Goal: Transaction & Acquisition: Register for event/course

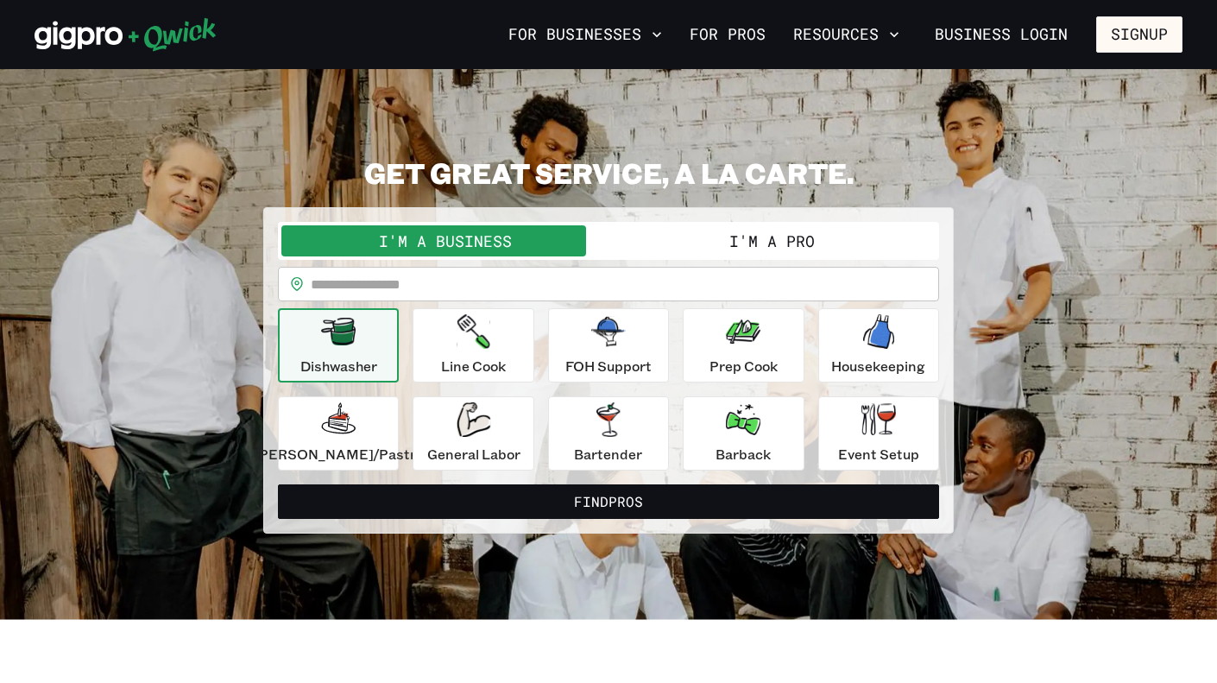
click at [728, 245] on button "I'm a Pro" at bounding box center [771, 240] width 327 height 31
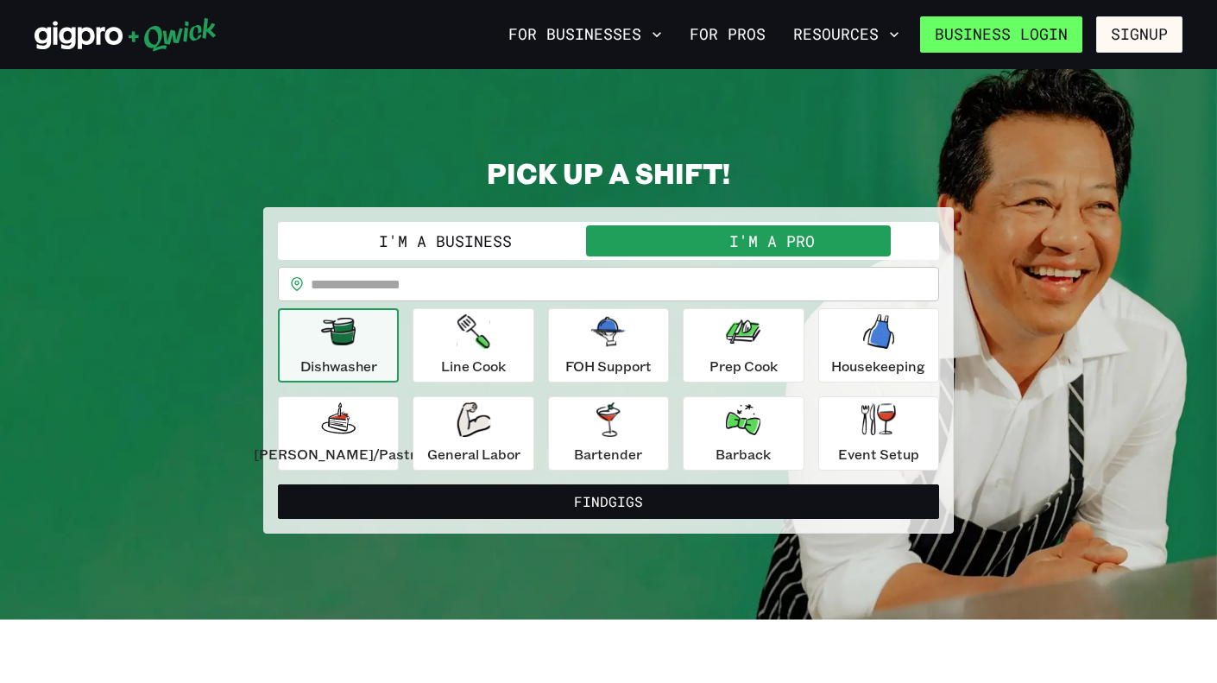
click at [965, 42] on link "Business Login" at bounding box center [1001, 34] width 162 height 36
click at [546, 287] on input "text" at bounding box center [625, 284] width 628 height 35
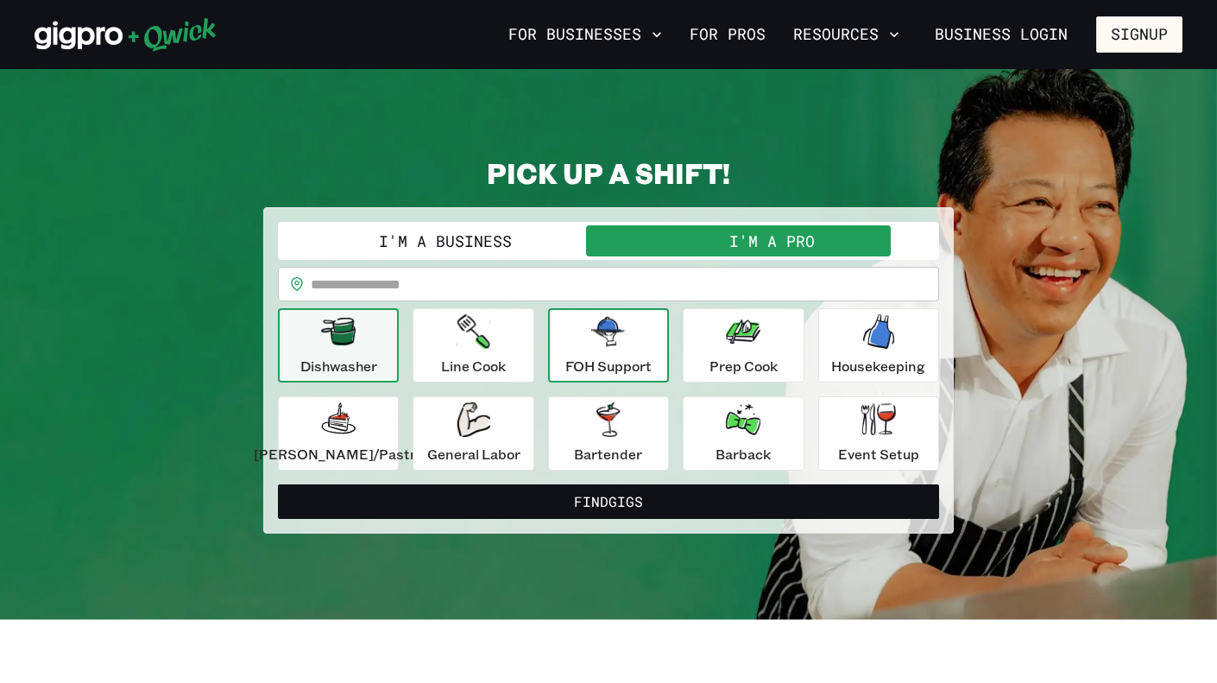
click at [605, 344] on icon "button" at bounding box center [608, 331] width 35 height 29
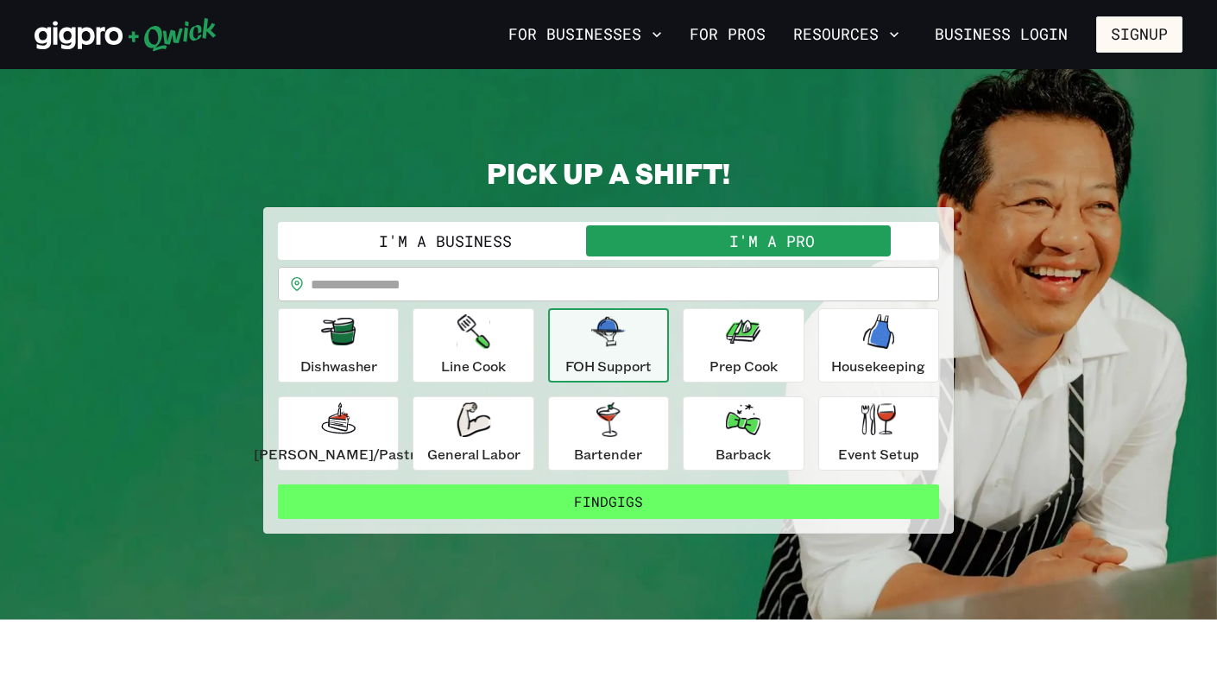
click at [669, 500] on button "Find Gigs" at bounding box center [608, 501] width 661 height 35
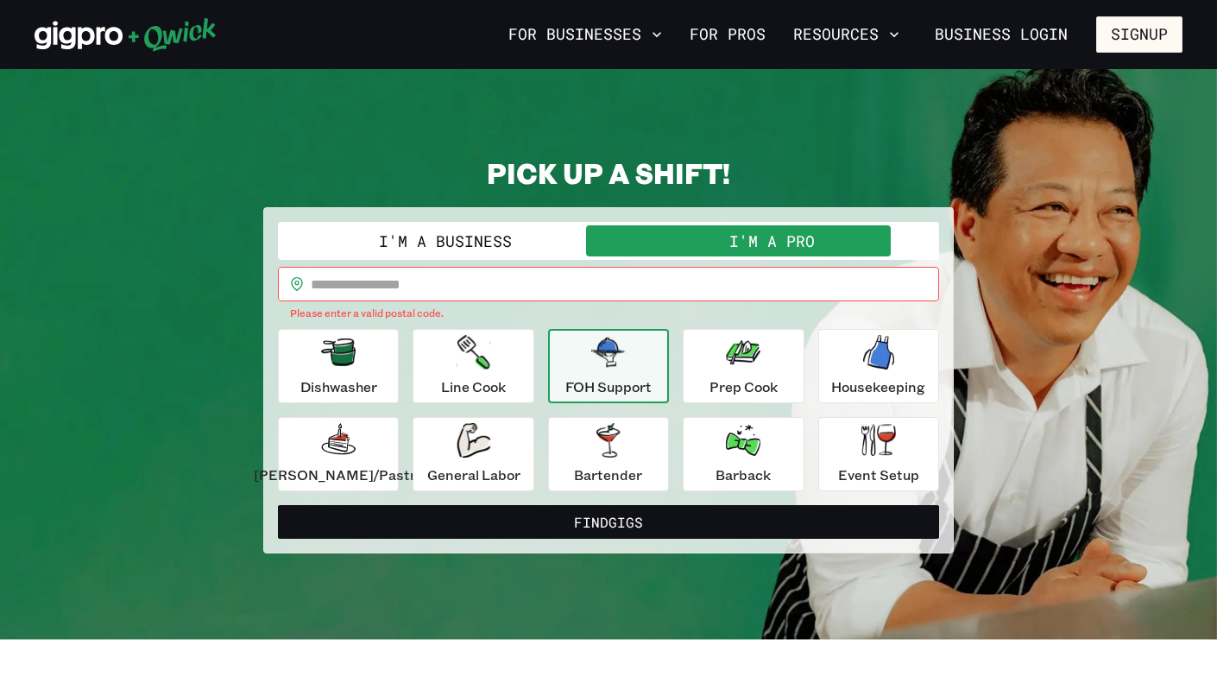
click at [520, 288] on input "text" at bounding box center [625, 284] width 628 height 35
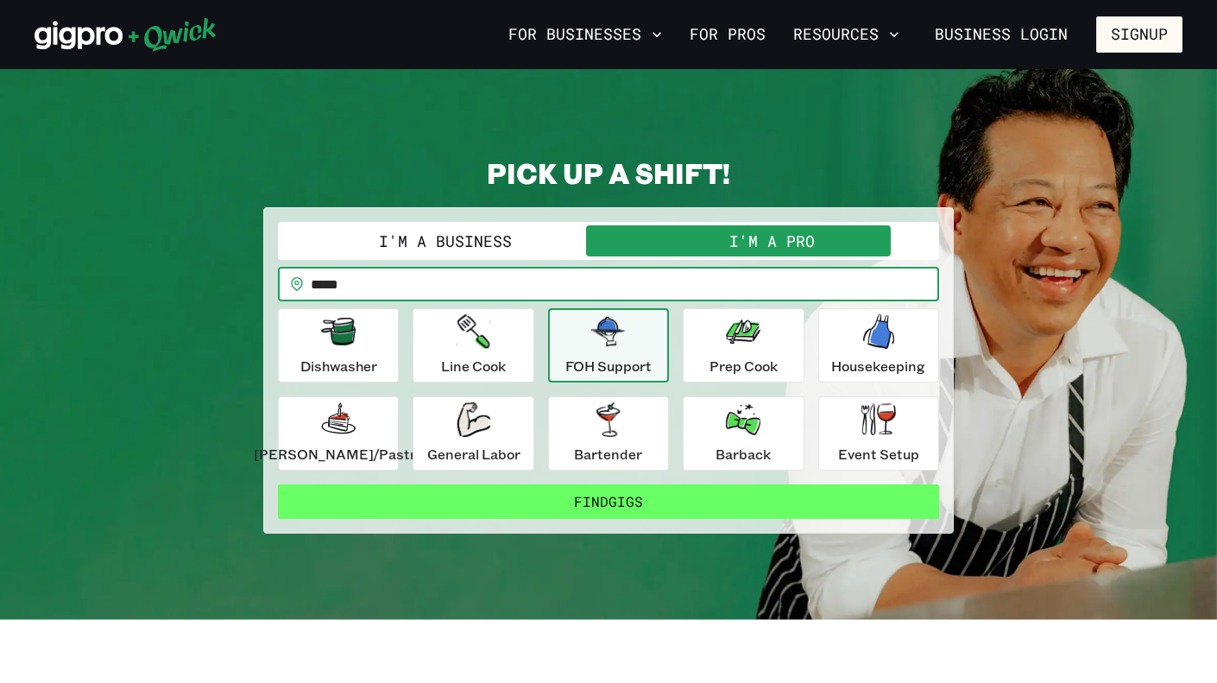
type input "*****"
click at [731, 495] on button "Find Gigs" at bounding box center [608, 501] width 661 height 35
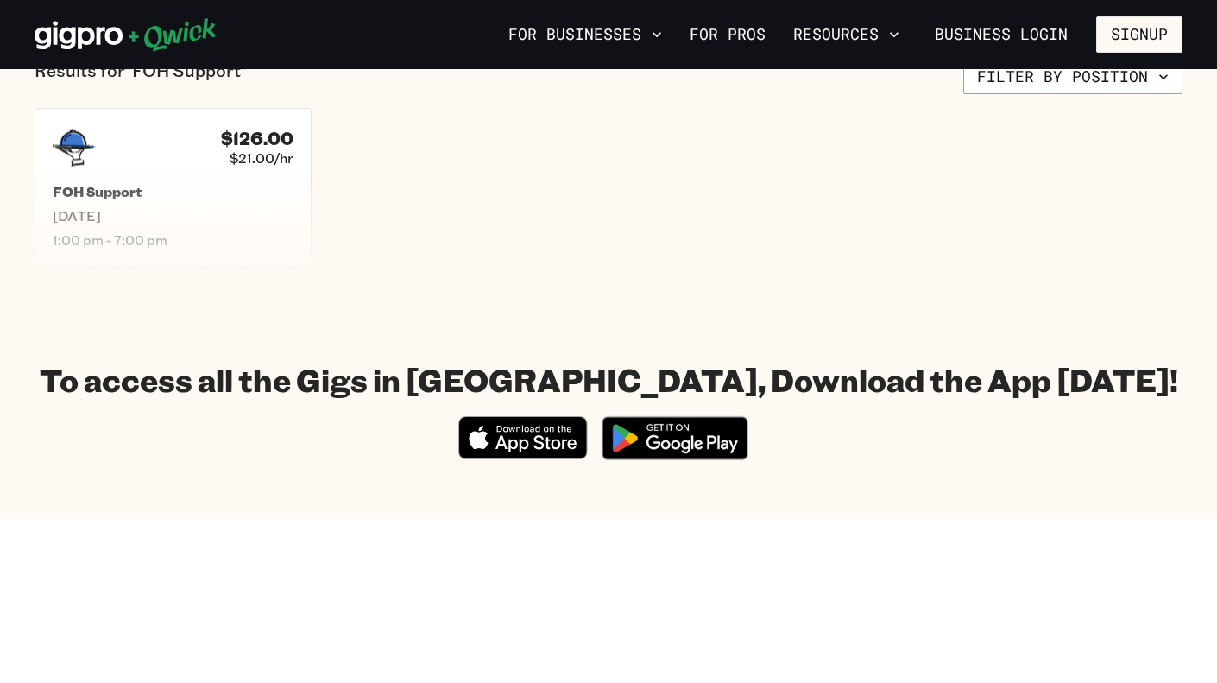
scroll to position [449, 0]
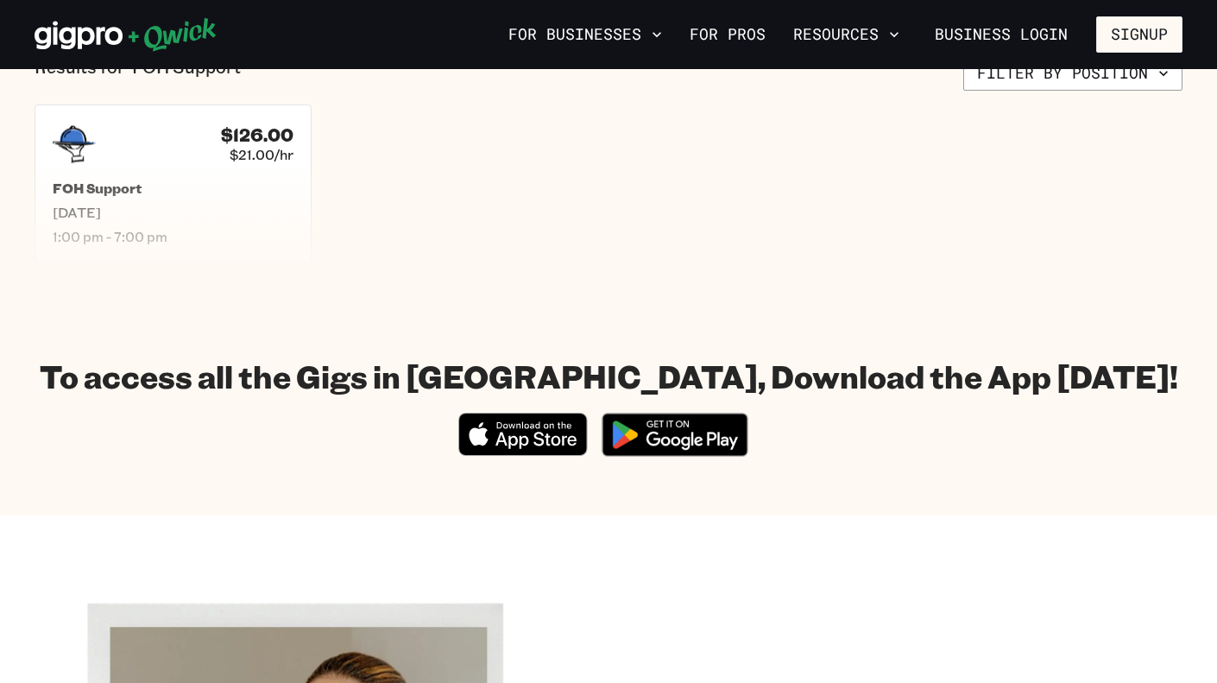
click at [470, 295] on section "Results for "FOH Support" Filter by position $126.00 $21.00/hr FOH Support [DAT…" at bounding box center [608, 159] width 1217 height 293
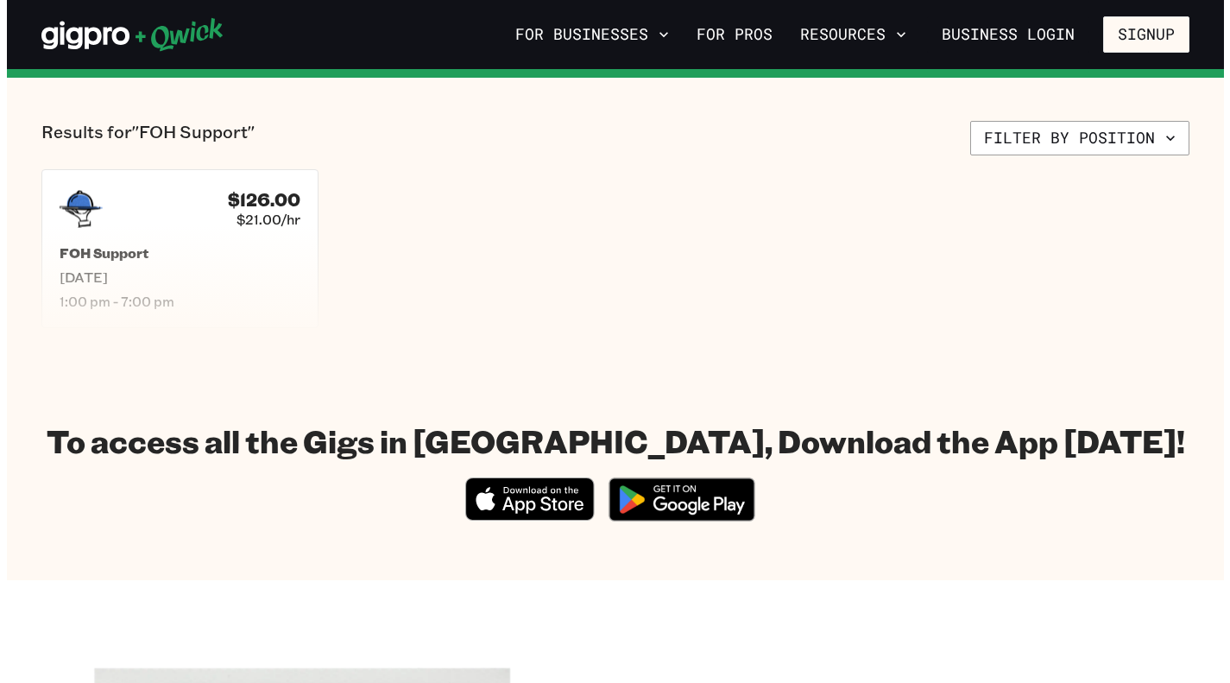
scroll to position [275, 0]
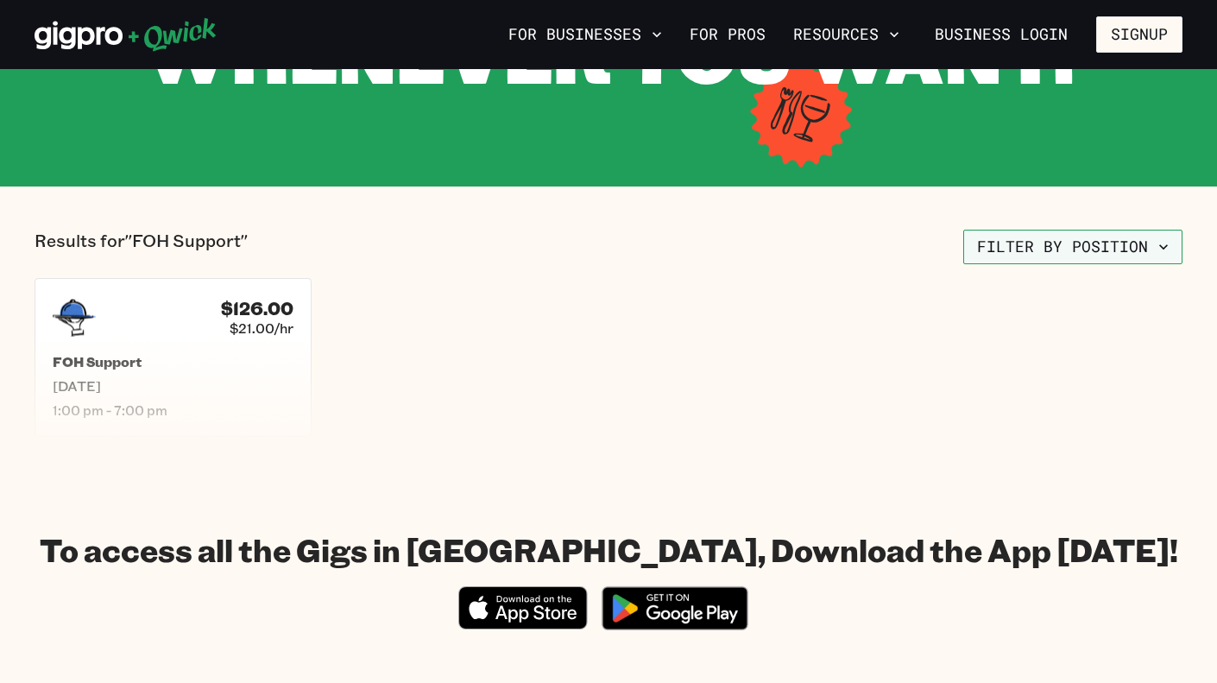
click at [1106, 255] on button "Filter by position" at bounding box center [1072, 247] width 219 height 35
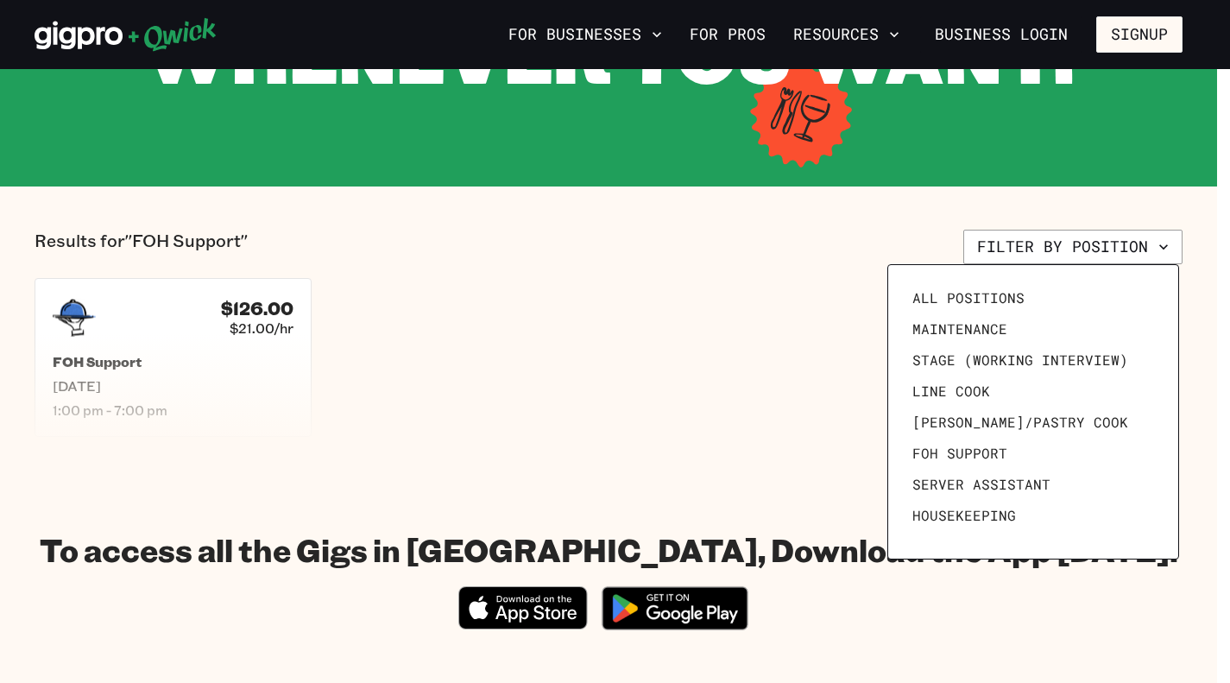
click at [725, 292] on div at bounding box center [615, 341] width 1230 height 683
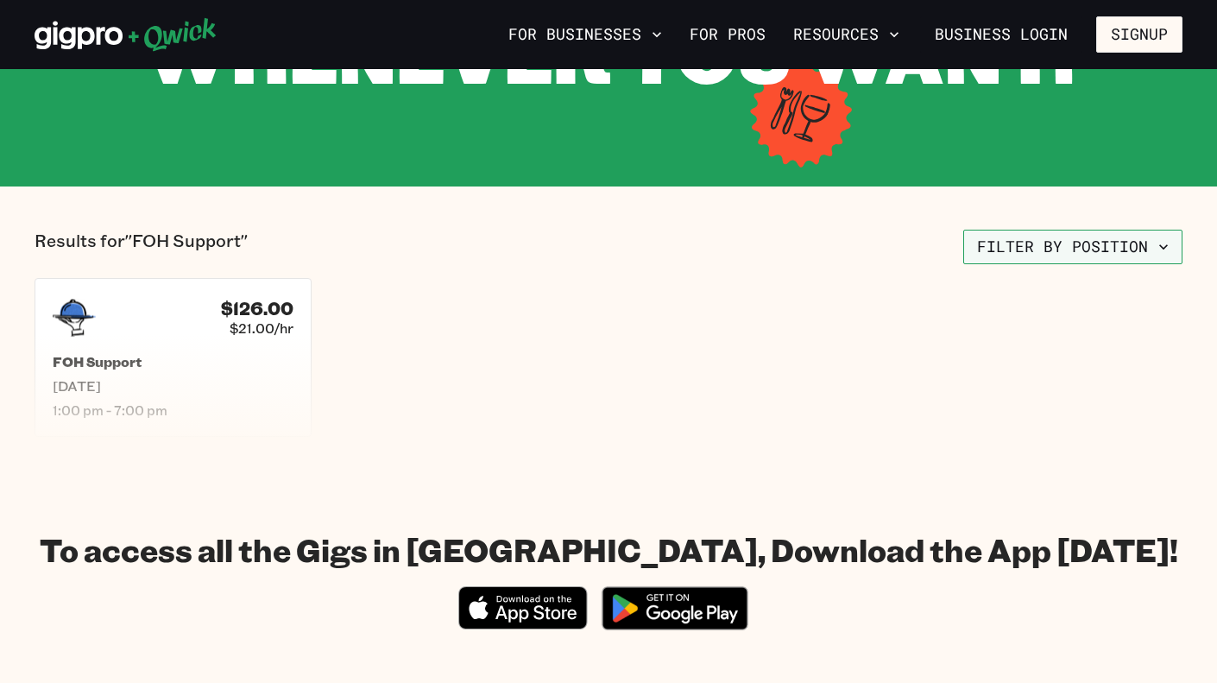
click at [1034, 261] on button "Filter by position" at bounding box center [1072, 247] width 219 height 35
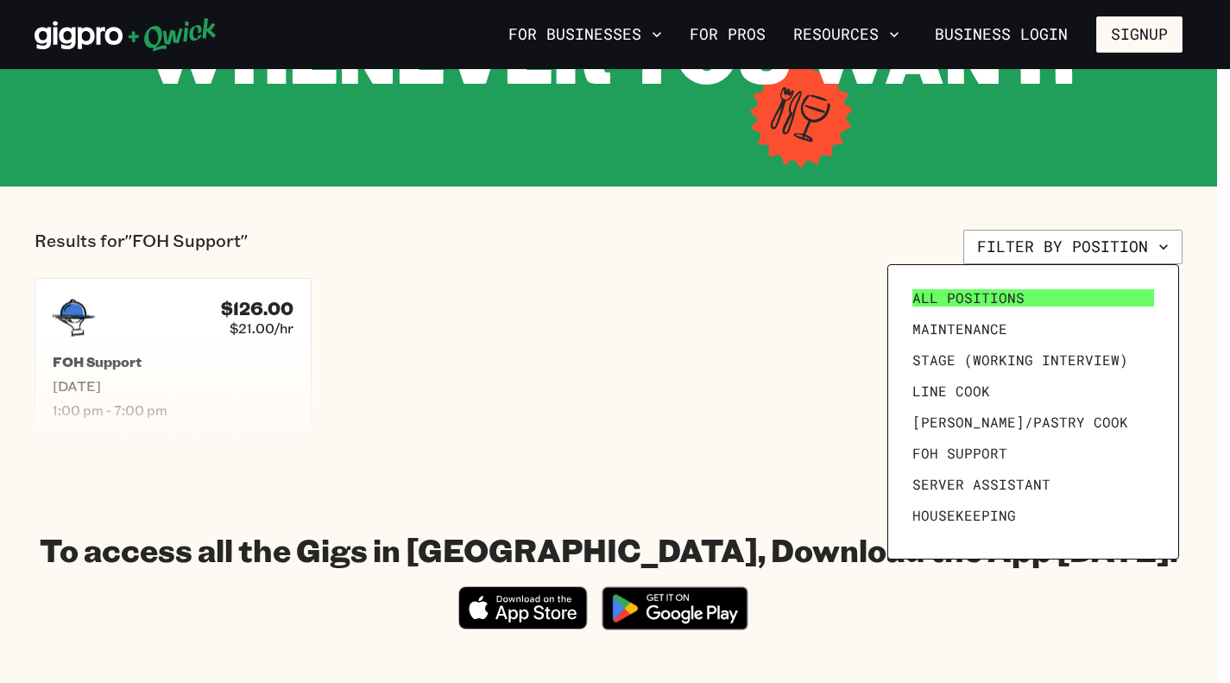
click at [1019, 288] on link "All Positions" at bounding box center [1032, 297] width 255 height 31
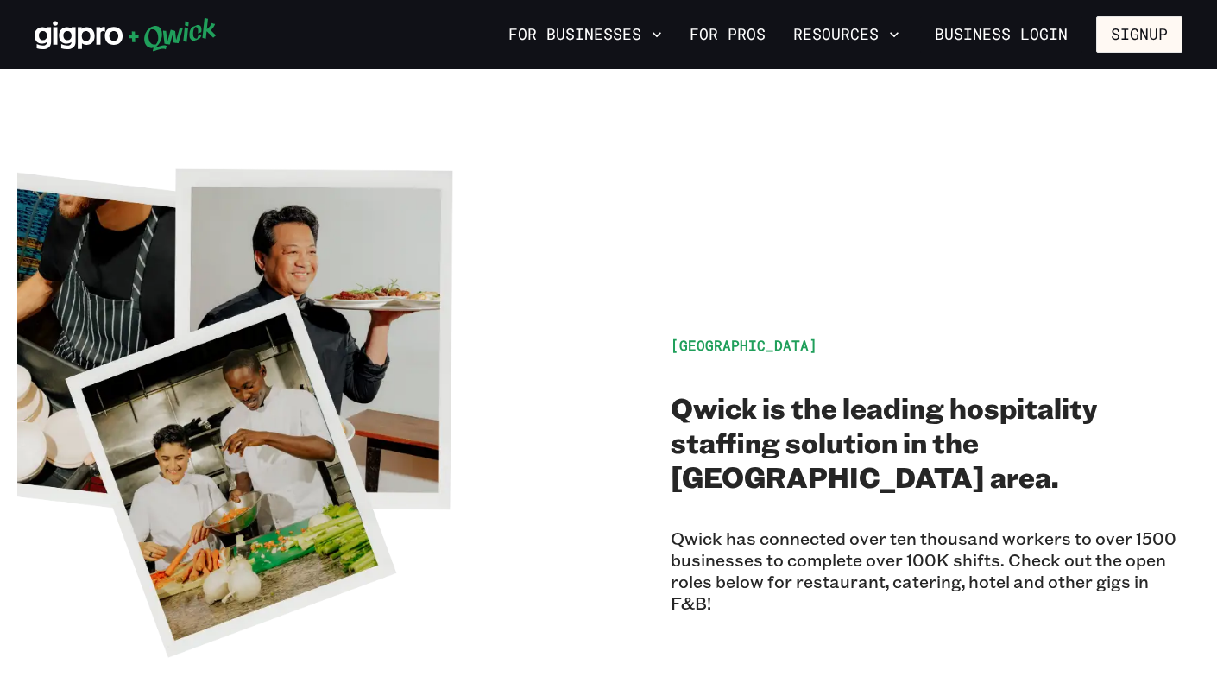
click at [1018, 291] on div "[GEOGRAPHIC_DATA] is the leading hospitality staffing solution in the [GEOGRAPH…" at bounding box center [927, 411] width 512 height 259
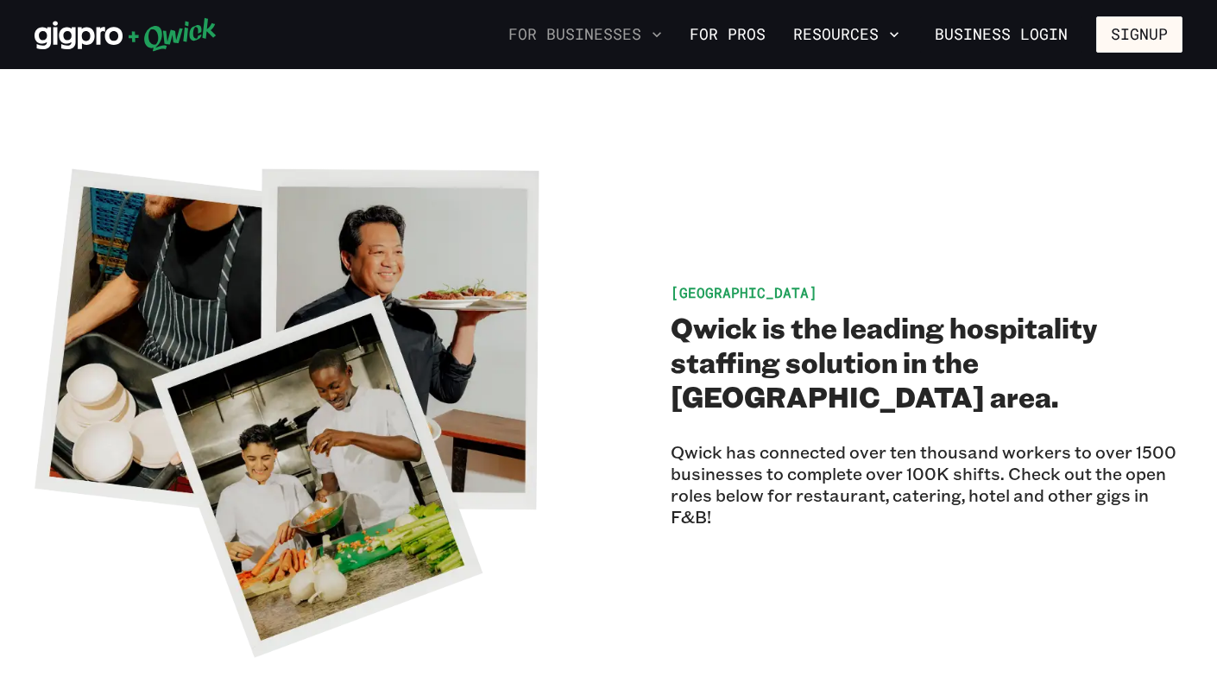
click at [594, 41] on button "For Businesses" at bounding box center [584, 34] width 167 height 29
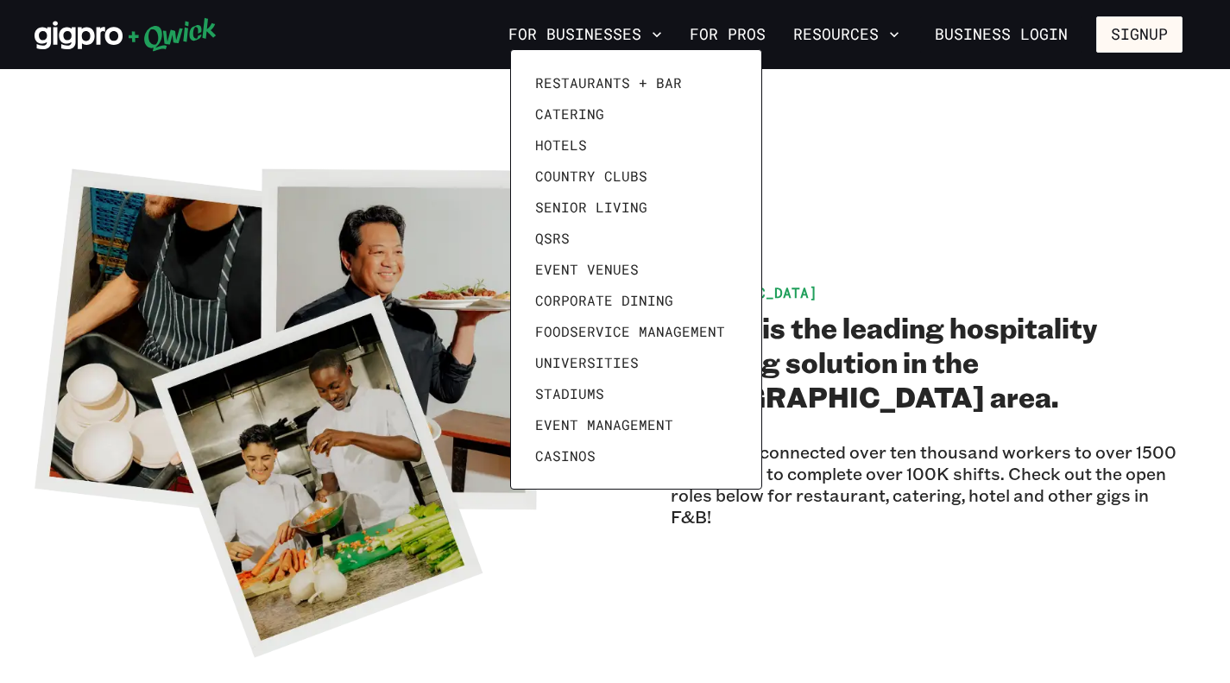
click at [740, 35] on div at bounding box center [615, 341] width 1230 height 683
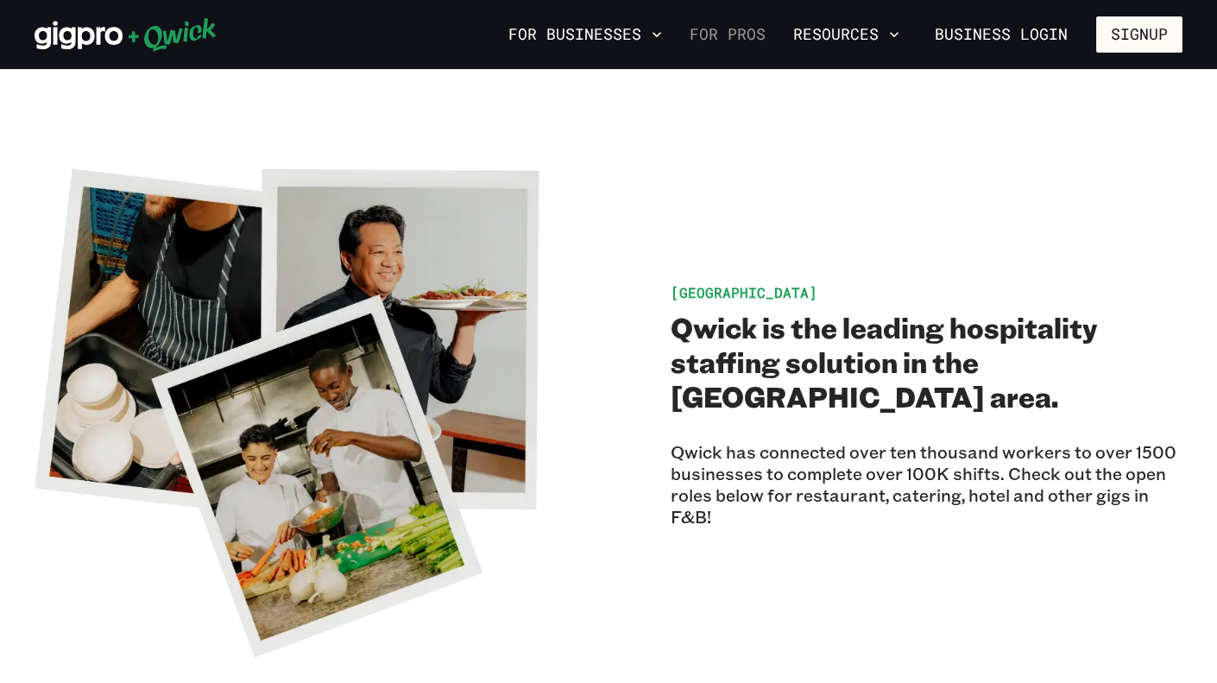
click at [696, 24] on link "For Pros" at bounding box center [728, 34] width 90 height 29
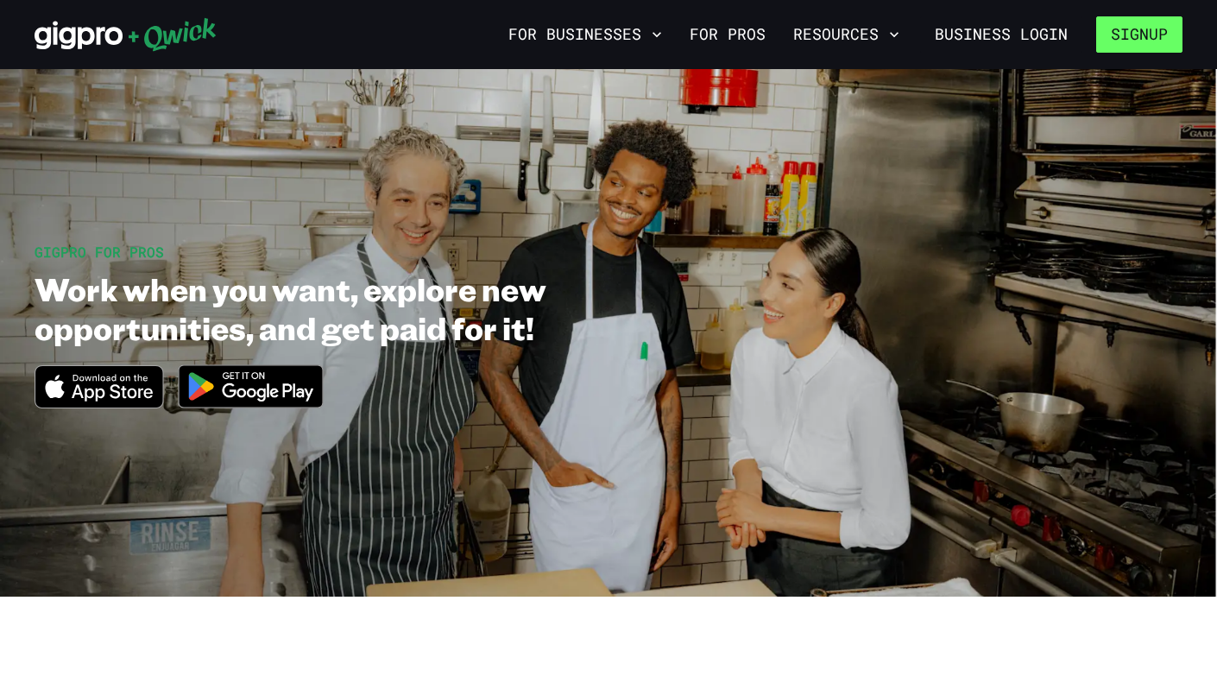
click at [1106, 35] on button "Signup" at bounding box center [1139, 34] width 86 height 36
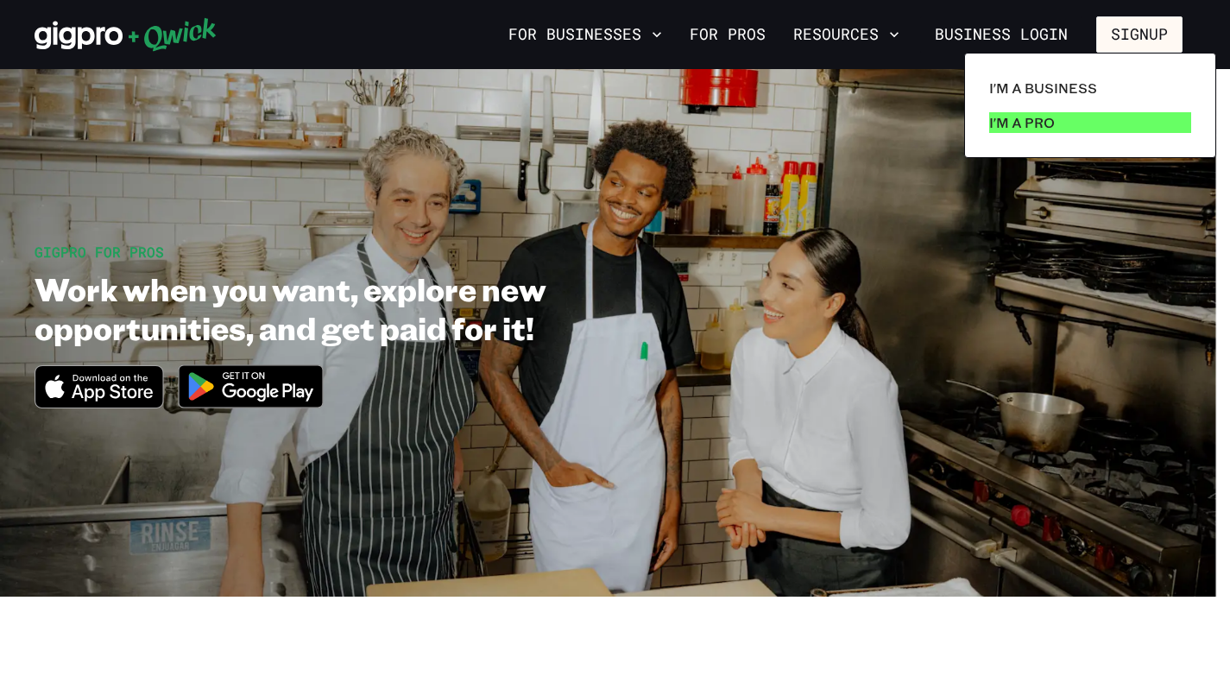
click at [1066, 123] on link "I'm a Pro" at bounding box center [1090, 122] width 216 height 35
click at [1067, 125] on link "I'm a Pro" at bounding box center [1090, 122] width 216 height 35
click at [1064, 125] on link "I'm a Pro" at bounding box center [1090, 122] width 216 height 35
click at [1049, 127] on p "I'm a Pro" at bounding box center [1022, 122] width 66 height 21
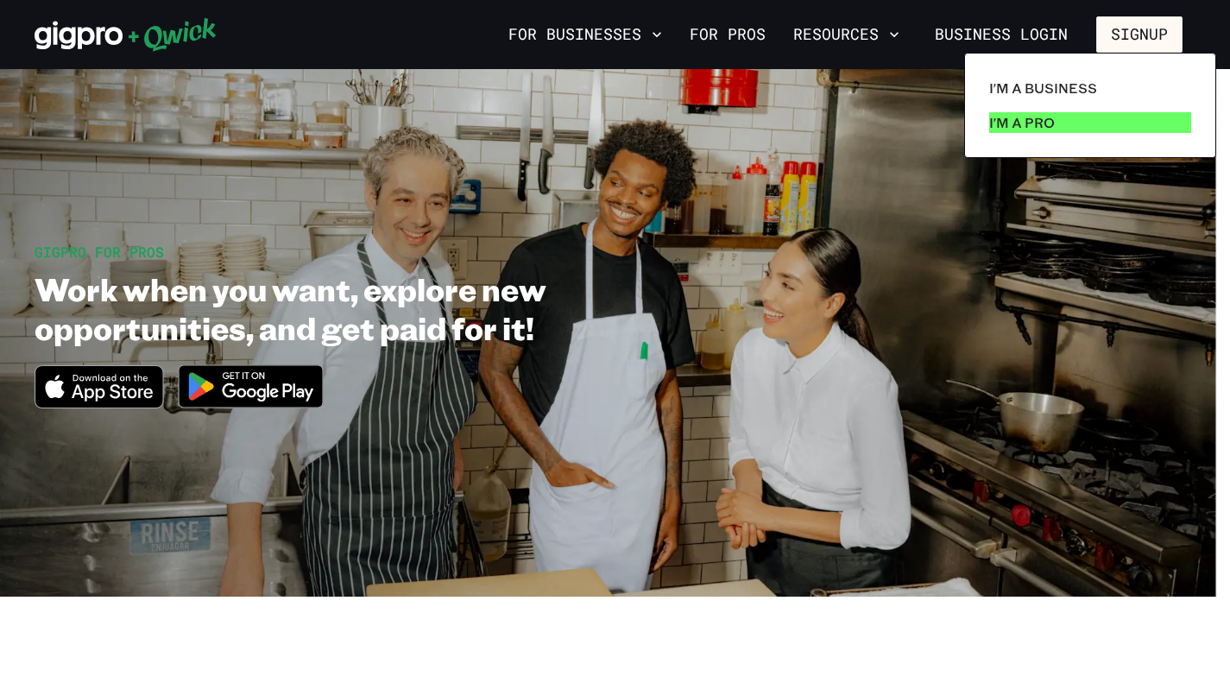
click at [1049, 127] on p "I'm a Pro" at bounding box center [1022, 122] width 66 height 21
click at [1063, 114] on link "I'm a Pro" at bounding box center [1090, 122] width 216 height 35
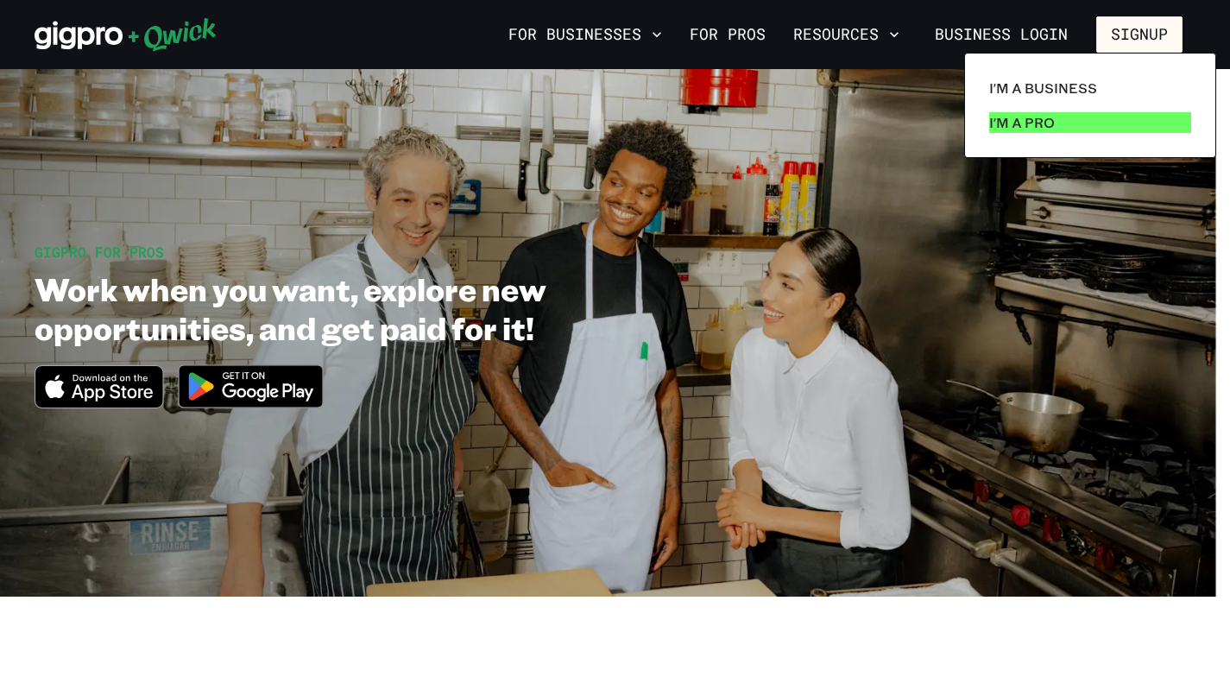
click at [1063, 114] on link "I'm a Pro" at bounding box center [1090, 122] width 216 height 35
click at [1004, 122] on p "I'm a Pro" at bounding box center [1022, 122] width 66 height 21
click at [1027, 123] on p "I'm a Pro" at bounding box center [1022, 122] width 66 height 21
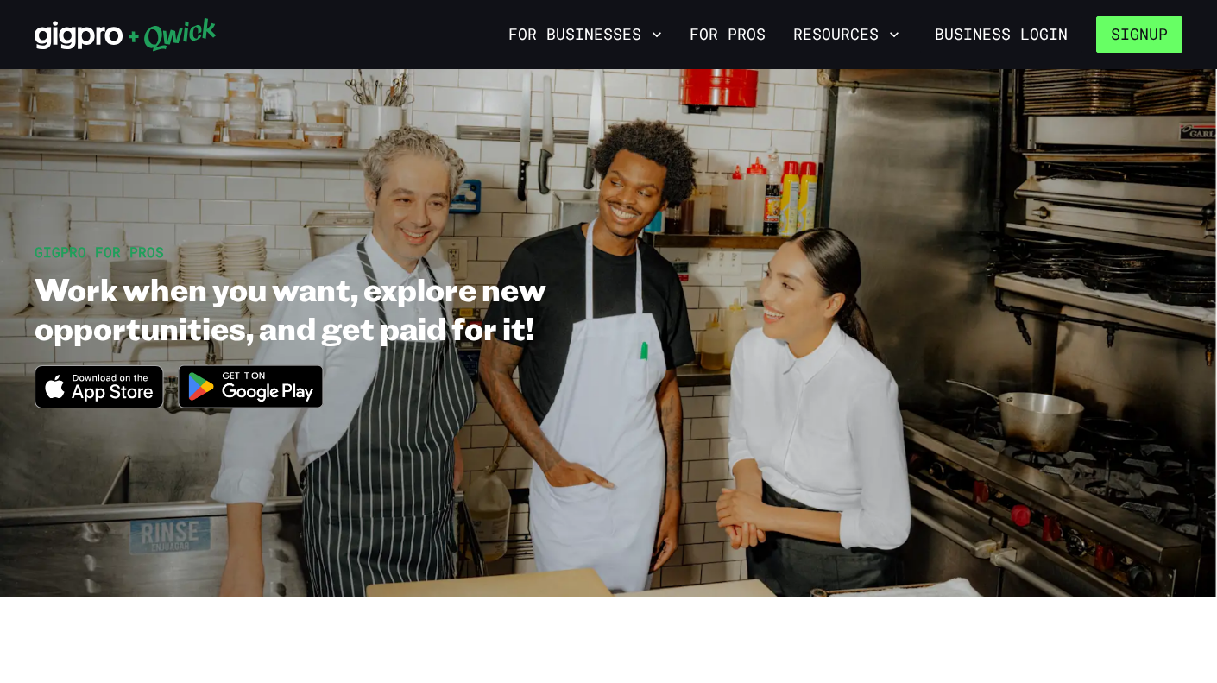
click at [1119, 33] on button "Signup" at bounding box center [1139, 34] width 86 height 36
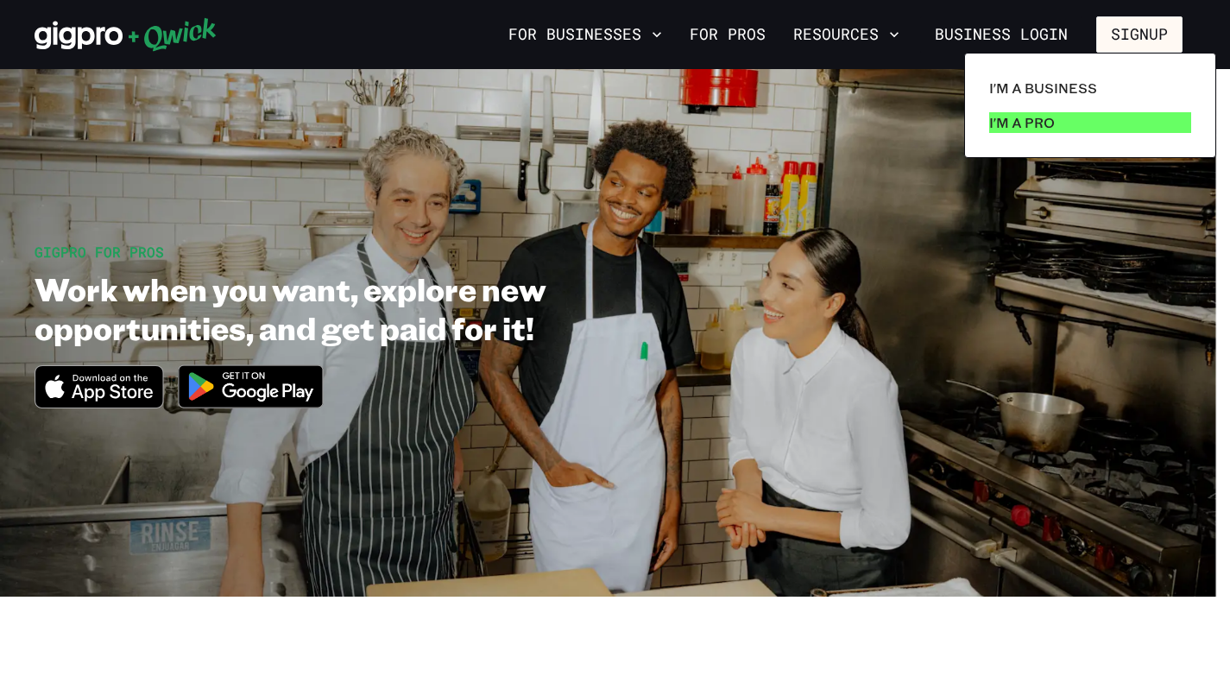
click at [1046, 120] on p "I'm a Pro" at bounding box center [1022, 122] width 66 height 21
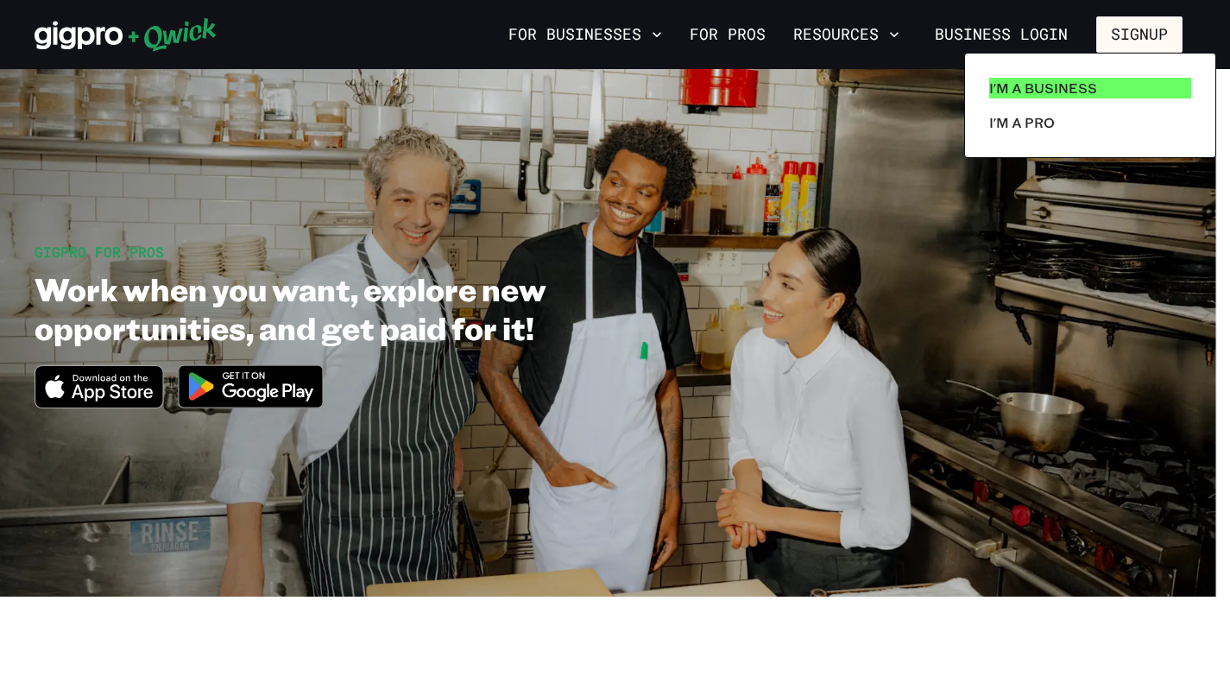
click at [1057, 98] on link "I'm a Business" at bounding box center [1090, 88] width 216 height 35
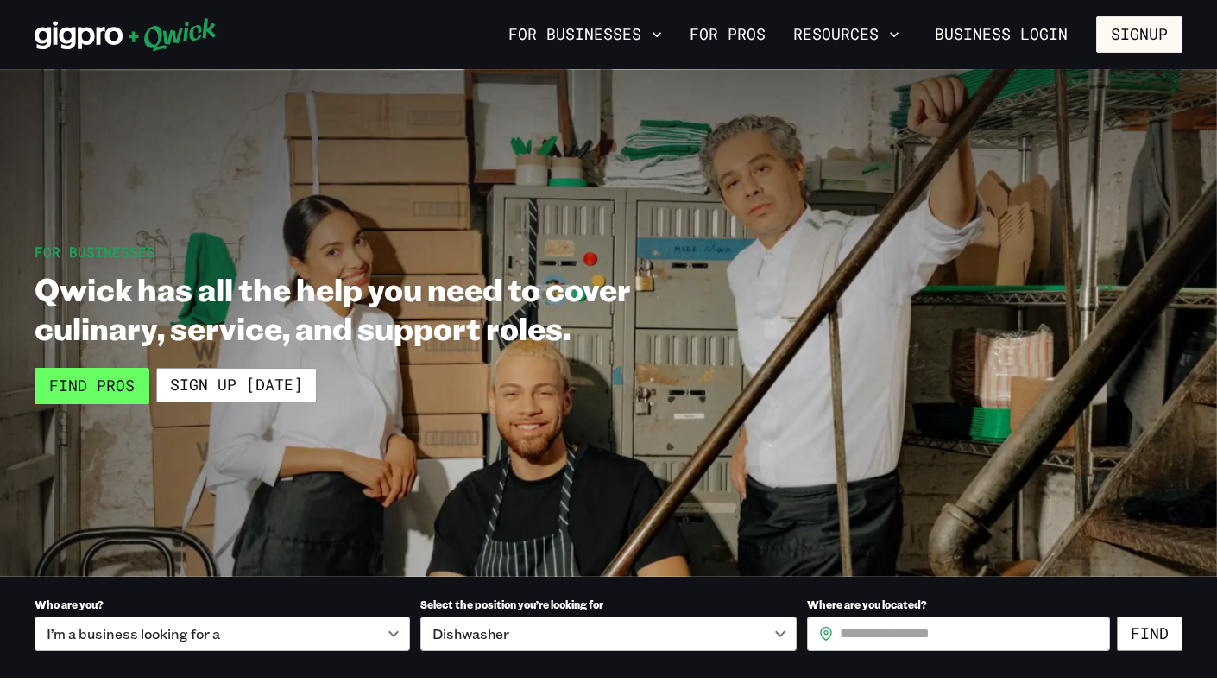
click at [106, 380] on link "Find Pros" at bounding box center [92, 386] width 115 height 36
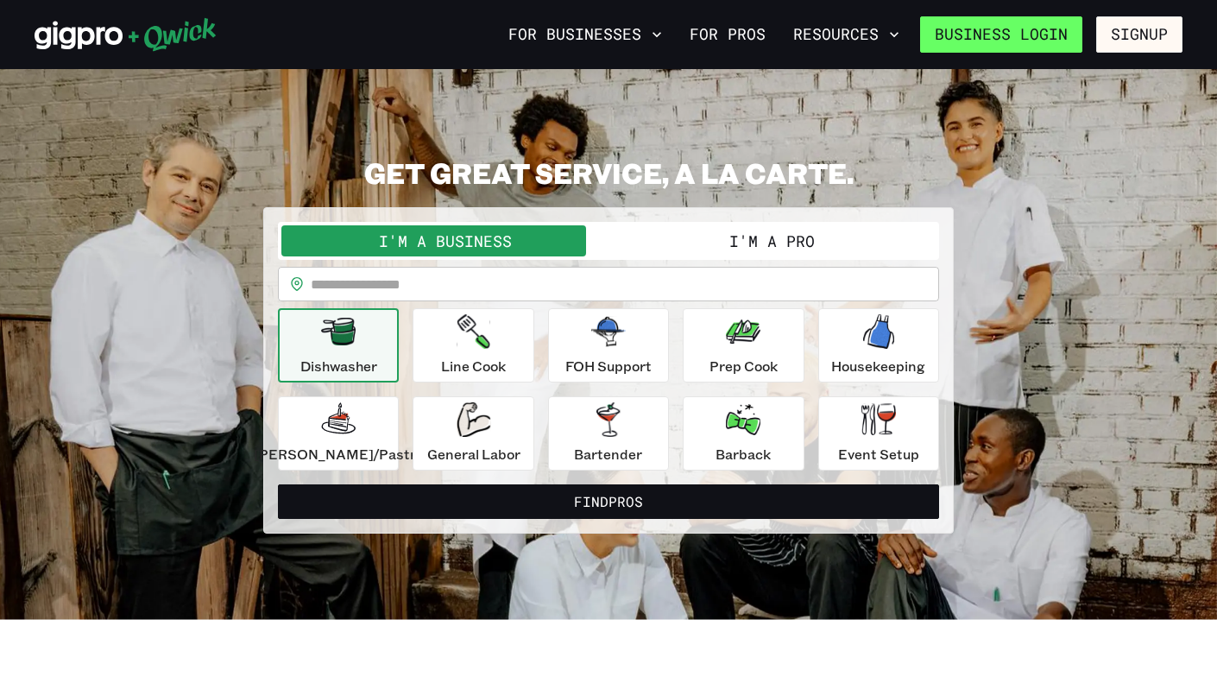
click at [957, 27] on link "Business Login" at bounding box center [1001, 34] width 162 height 36
